Goal: Transaction & Acquisition: Purchase product/service

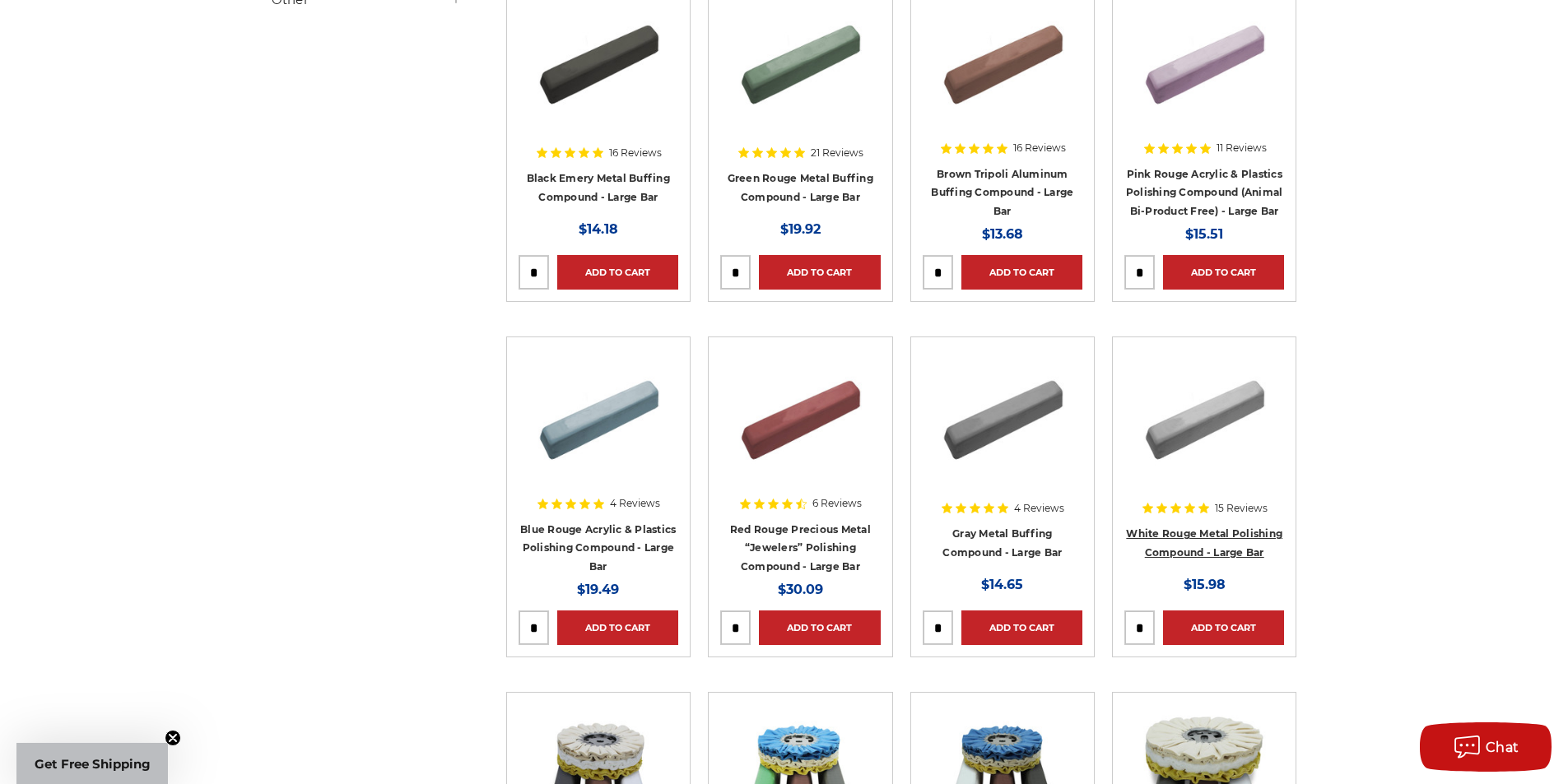
click at [1177, 539] on h4 "White Rouge Metal Polishing Compound - Large Bar" at bounding box center [1204, 546] width 159 height 46
click at [1178, 535] on link "White Rouge Metal Polishing Compound - Large Bar" at bounding box center [1204, 542] width 156 height 31
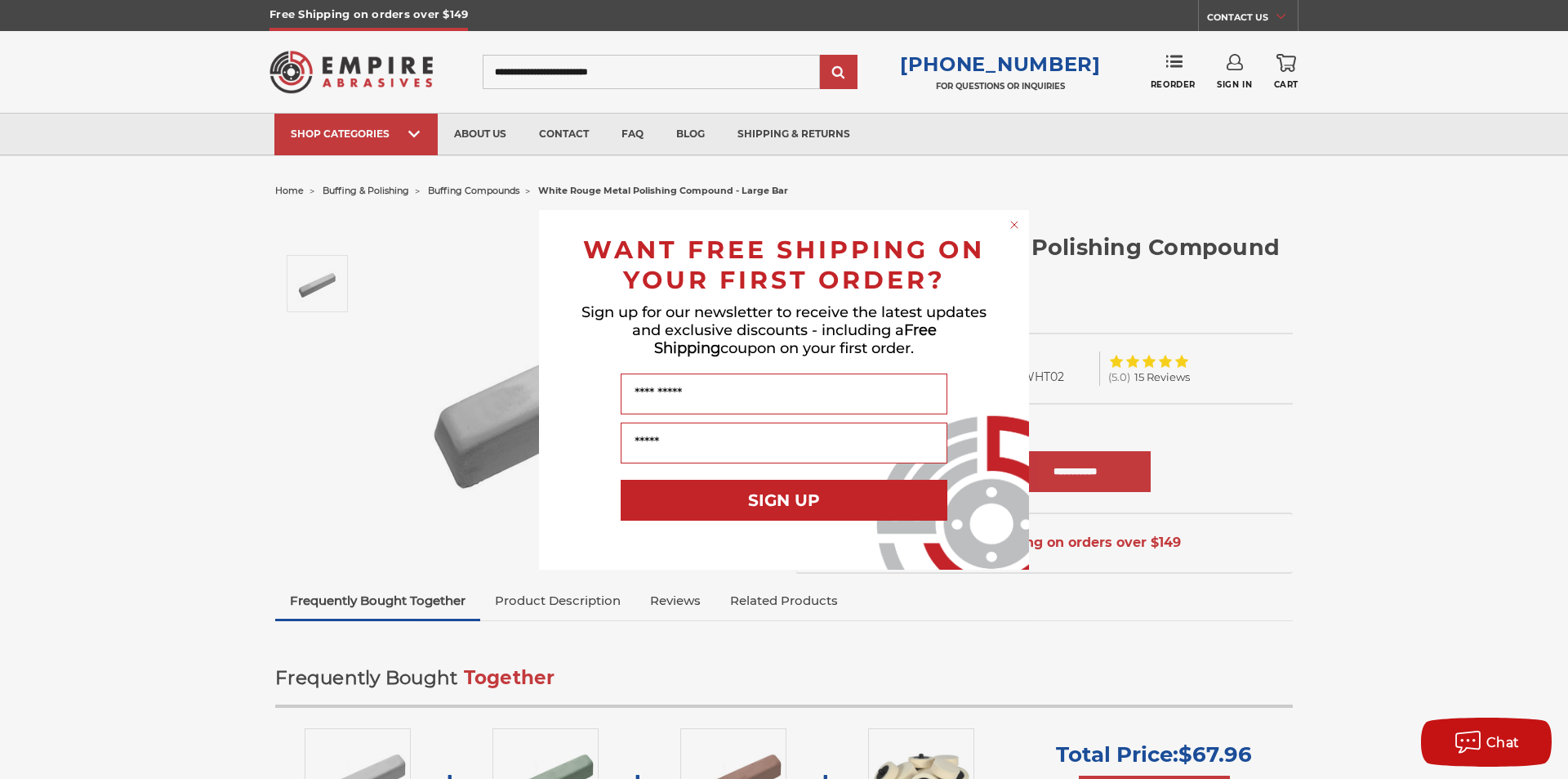
drag, startPoint x: 608, startPoint y: 607, endPoint x: 600, endPoint y: 601, distance: 10.0
click at [605, 605] on div "Close dialog WANT FREE SHIPPING ON YOUR FIRST ORDER? Sign up for our newsletter…" at bounding box center [784, 390] width 1568 height 779
click at [1010, 219] on circle "Close dialog" at bounding box center [1015, 224] width 16 height 16
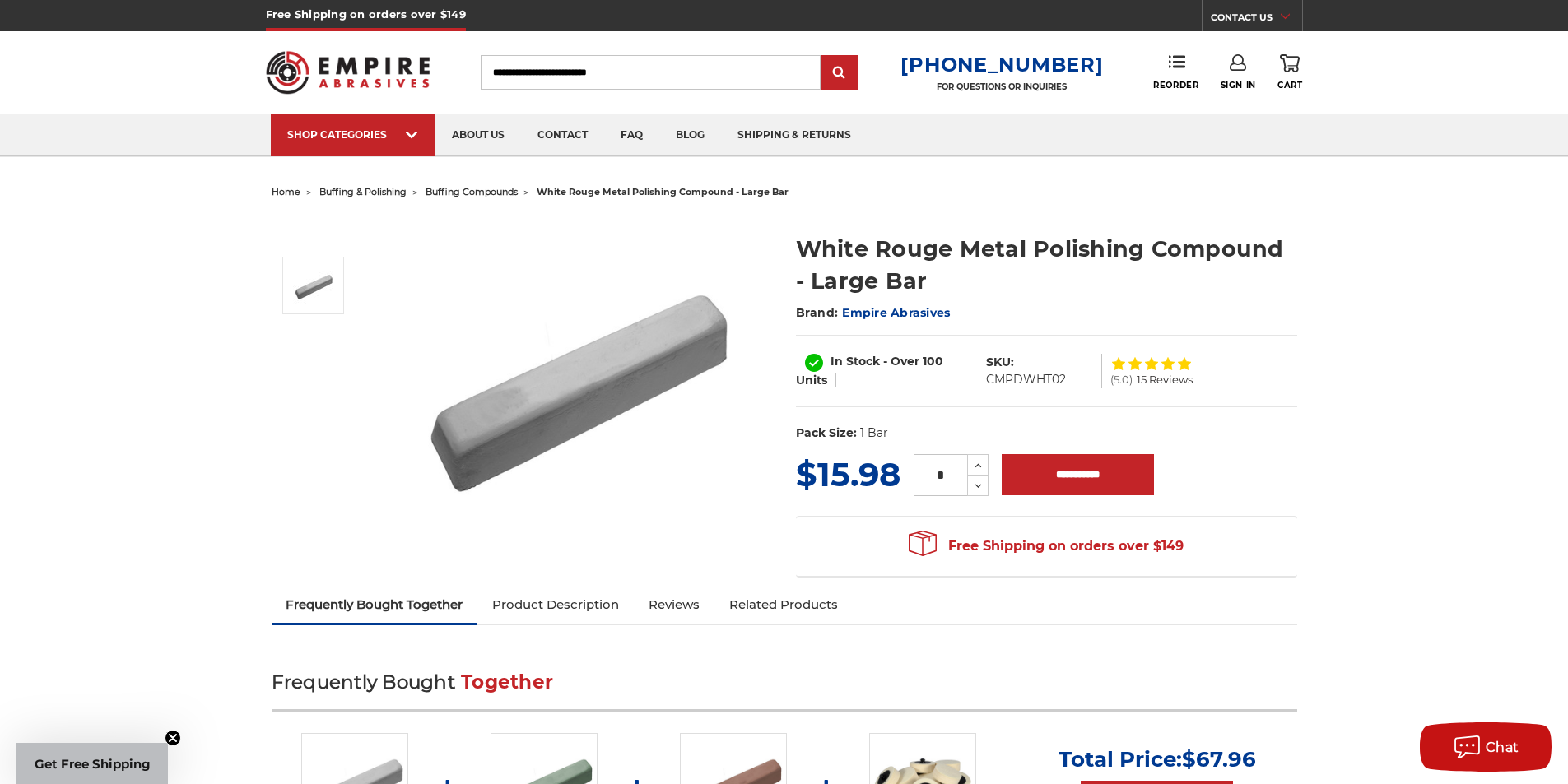
click at [584, 595] on link "Product Description" at bounding box center [555, 604] width 156 height 36
drag, startPoint x: 357, startPoint y: 1, endPoint x: 155, endPoint y: 46, distance: 207.0
click at [136, 63] on header "Free Shipping on orders over $149 CONTACT US [DATE] - [DATE] (excluding holiday…" at bounding box center [784, 78] width 1568 height 157
